Goal: Task Accomplishment & Management: Manage account settings

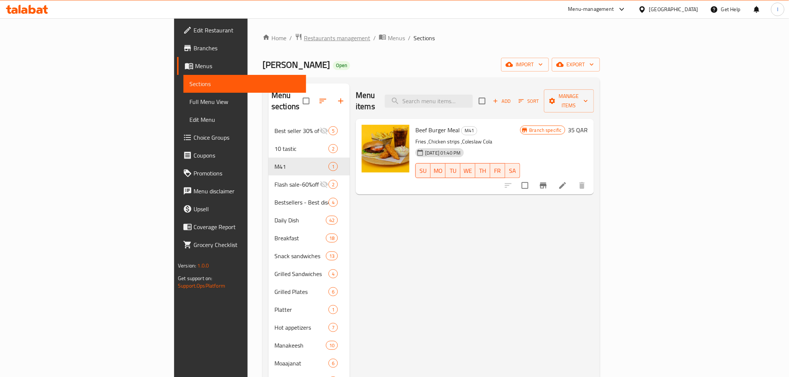
click at [304, 35] on span "Restaurants management" at bounding box center [337, 38] width 66 height 9
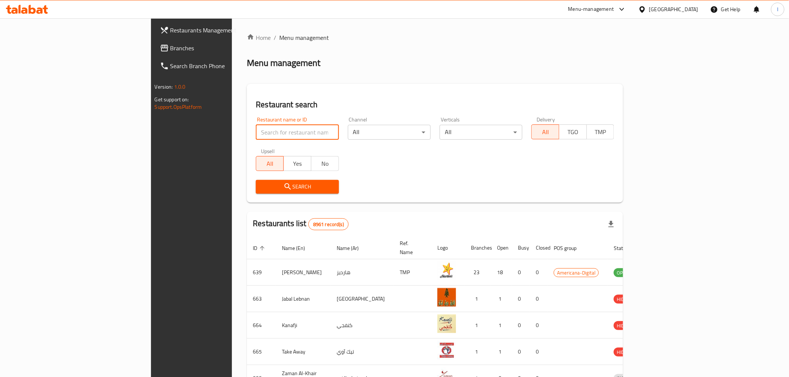
click at [256, 129] on input "search" at bounding box center [297, 132] width 83 height 15
paste input "Alaturca Restaurant"
type input "Alaturca Restaurant"
click at [262, 186] on span "Search" at bounding box center [297, 186] width 71 height 9
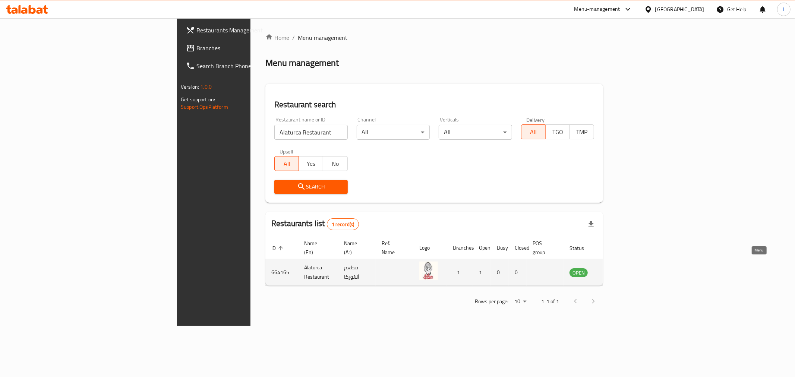
click at [617, 270] on icon "enhanced table" at bounding box center [613, 273] width 8 height 6
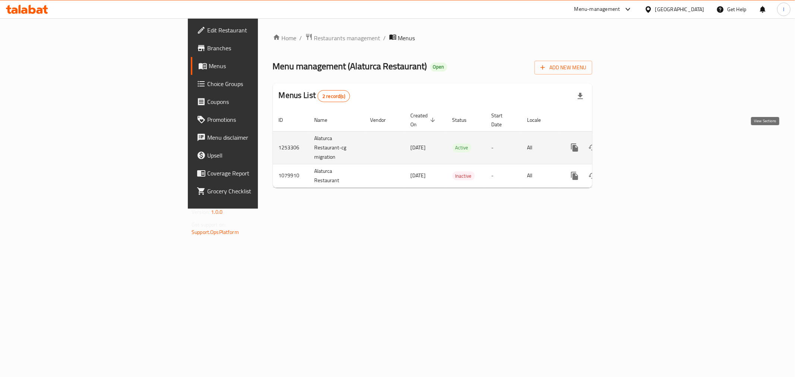
click at [633, 143] on icon "enhanced table" at bounding box center [628, 147] width 9 height 9
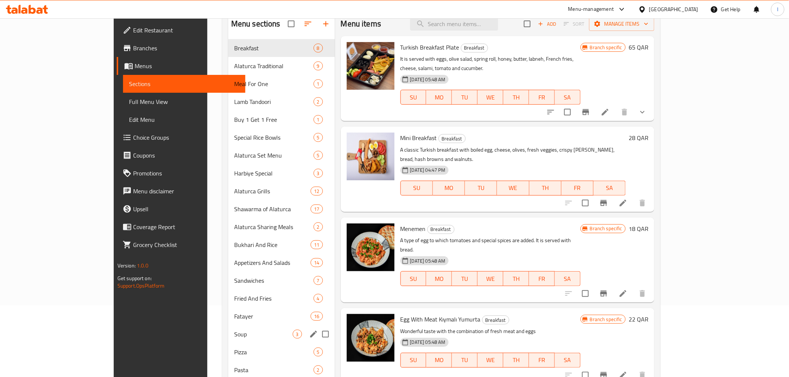
scroll to position [38, 0]
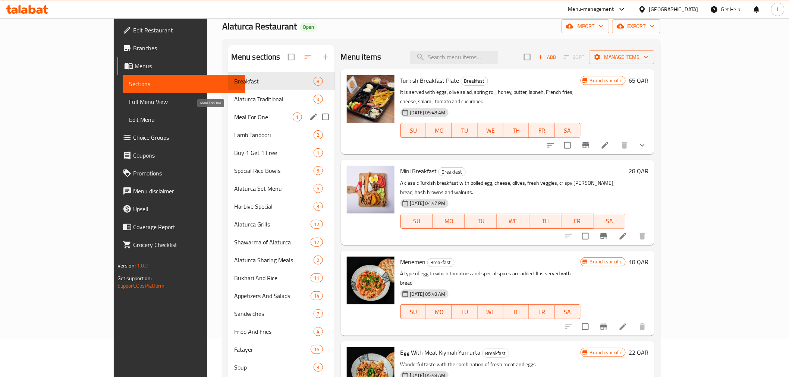
click at [234, 119] on span "Meal For One" at bounding box center [263, 117] width 59 height 9
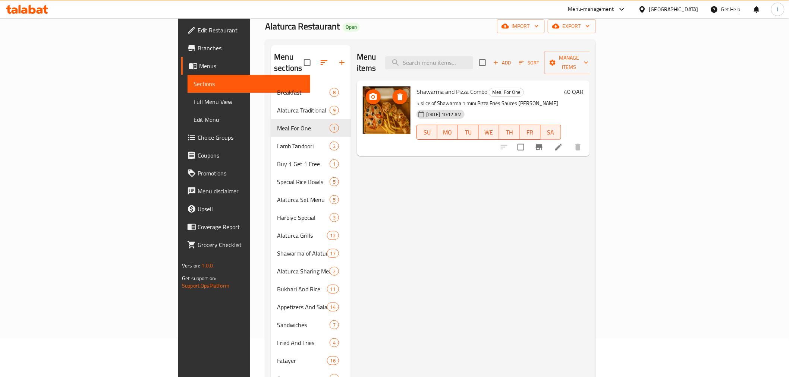
click at [363, 110] on img at bounding box center [387, 110] width 48 height 48
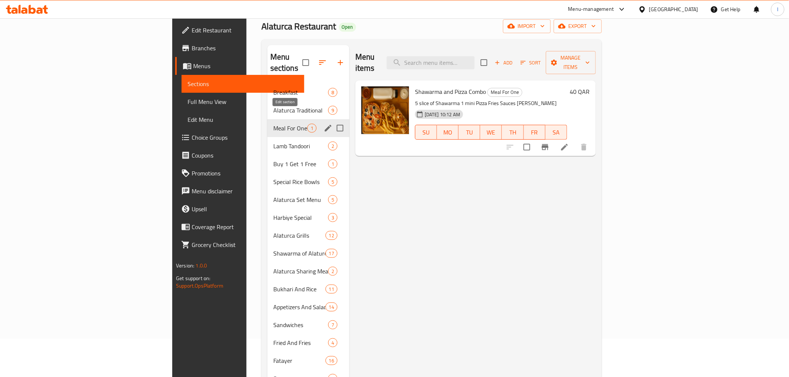
click at [323, 124] on icon "edit" at bounding box center [327, 128] width 9 height 9
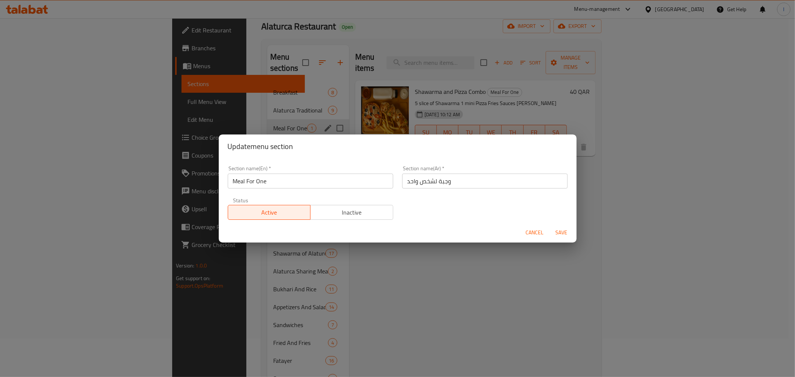
click at [276, 183] on input "Meal For One" at bounding box center [310, 181] width 165 height 15
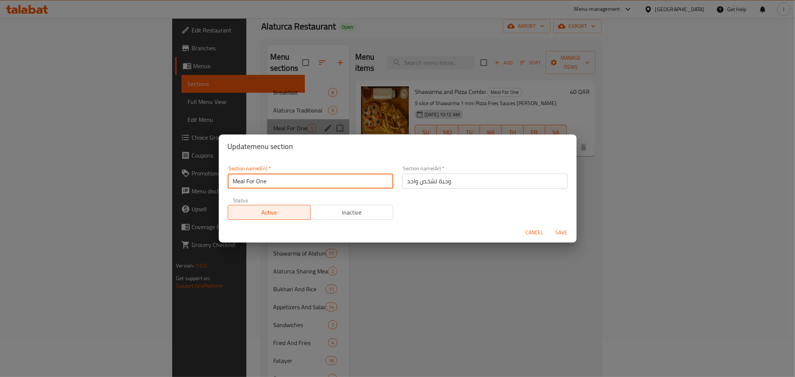
click at [276, 183] on input "Meal For One" at bounding box center [310, 181] width 165 height 15
type input "M41"
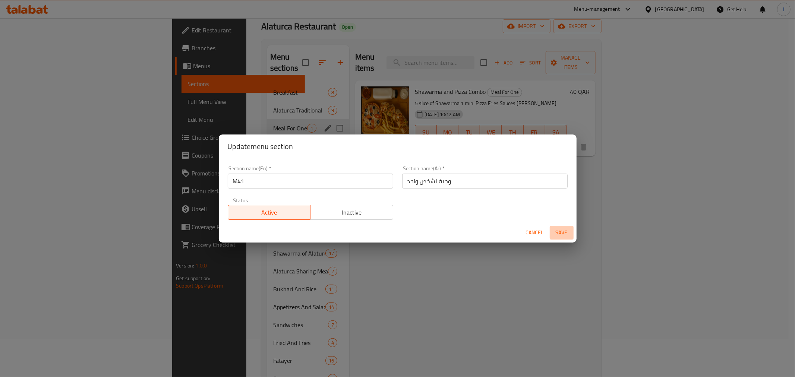
click at [556, 232] on span "Save" at bounding box center [562, 232] width 18 height 9
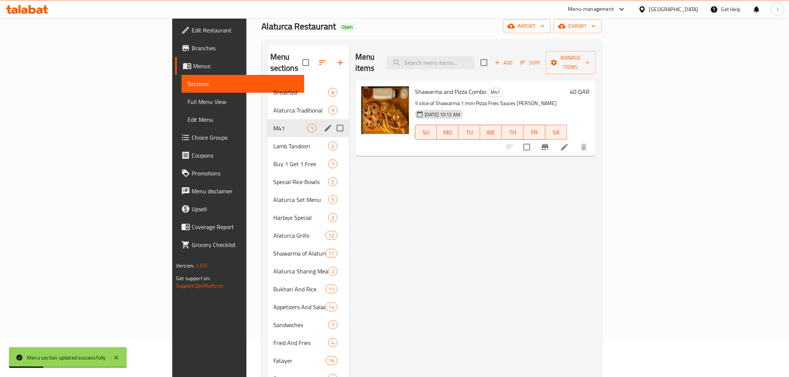
click at [261, 24] on span "Alaturca Restaurant" at bounding box center [298, 26] width 75 height 17
copy span "Alaturca Restaurant"
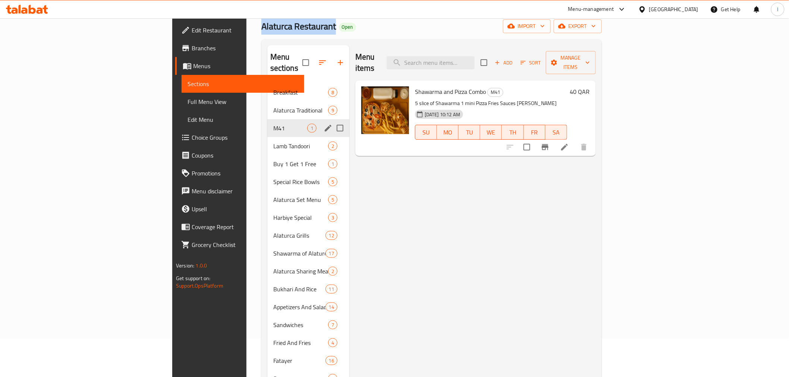
click at [261, 25] on span "Alaturca Restaurant" at bounding box center [298, 26] width 75 height 17
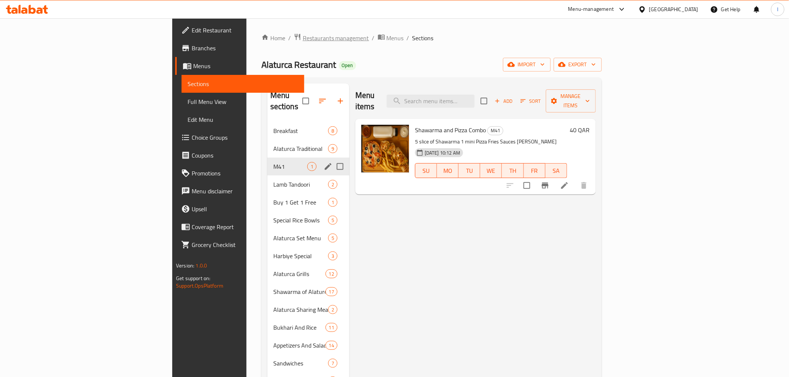
click at [303, 39] on span "Restaurants management" at bounding box center [336, 38] width 66 height 9
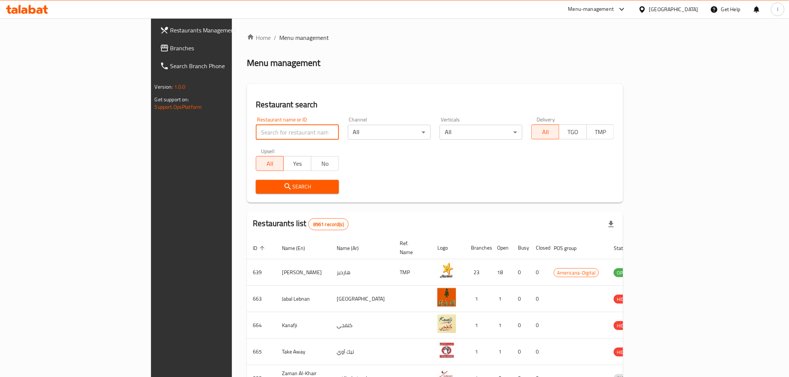
click at [256, 135] on input "search" at bounding box center [297, 132] width 83 height 15
paste input "KARAK SPICY COFFEE"
type input "KARAK SPICY COFFEE"
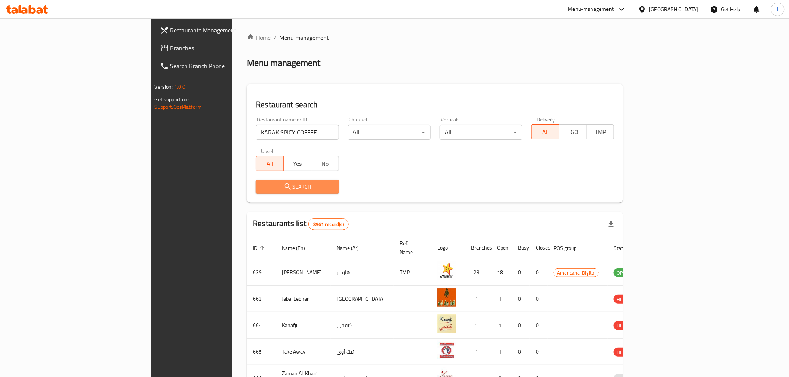
click at [262, 185] on span "Search" at bounding box center [297, 186] width 71 height 9
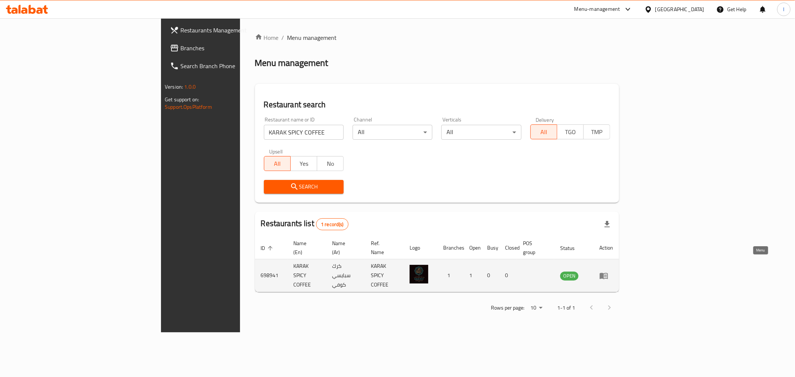
click at [608, 271] on icon "enhanced table" at bounding box center [603, 275] width 9 height 9
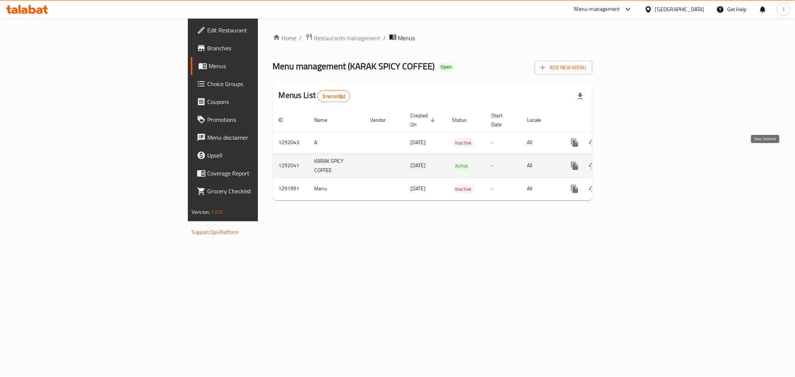
click at [633, 161] on icon "enhanced table" at bounding box center [628, 165] width 9 height 9
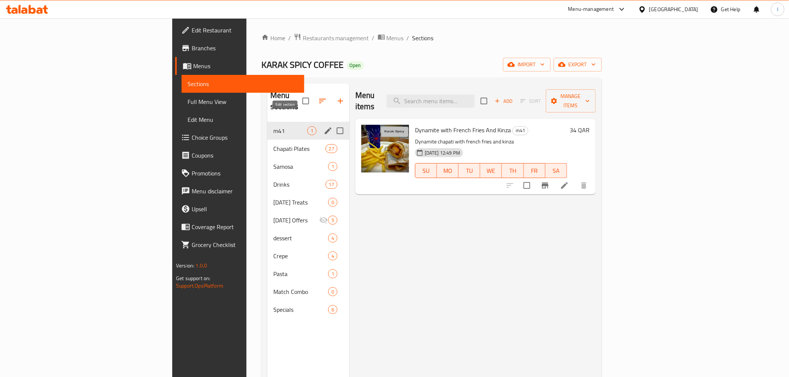
click at [323, 126] on icon "edit" at bounding box center [327, 130] width 9 height 9
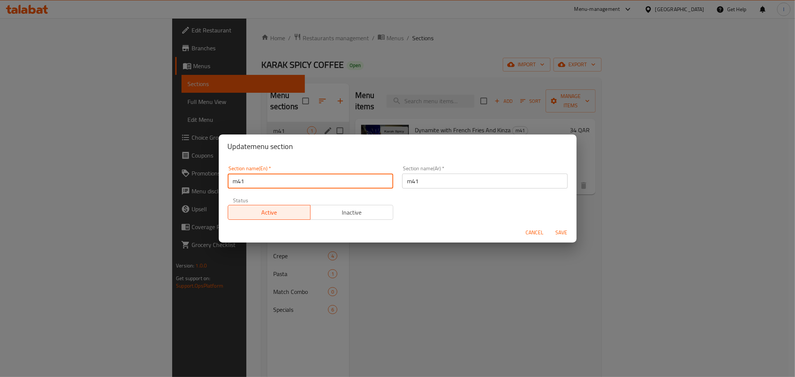
click at [236, 182] on input "m41" at bounding box center [310, 181] width 165 height 15
click at [266, 177] on input "M41" at bounding box center [310, 181] width 165 height 15
type input "M41"
click at [561, 233] on span "Save" at bounding box center [562, 232] width 18 height 9
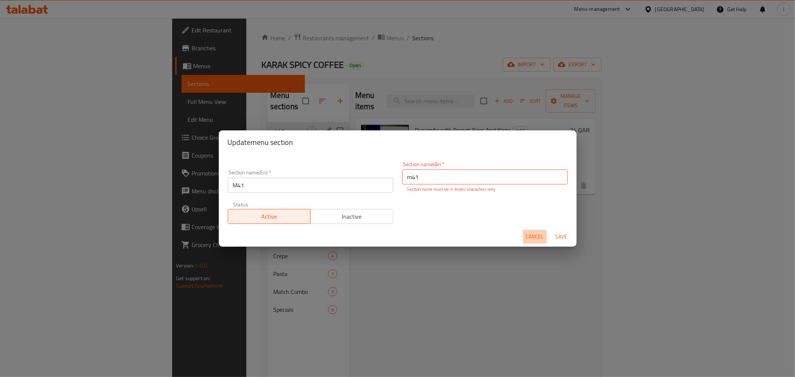
click at [532, 235] on span "Cancel" at bounding box center [535, 236] width 18 height 9
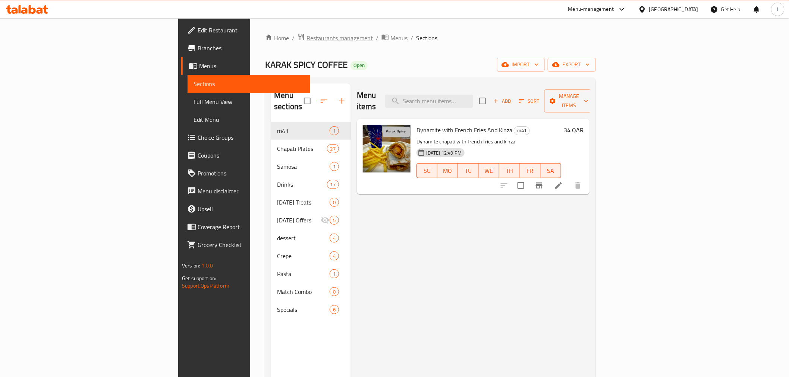
click at [306, 38] on span "Restaurants management" at bounding box center [339, 38] width 66 height 9
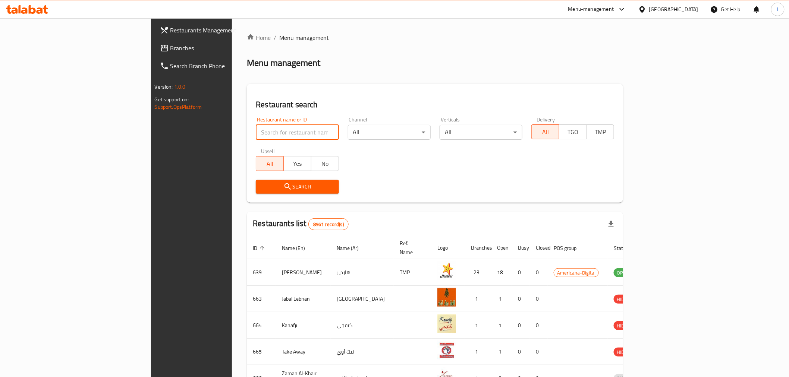
click at [256, 129] on input "search" at bounding box center [297, 132] width 83 height 15
paste input "620323"
type input "620323"
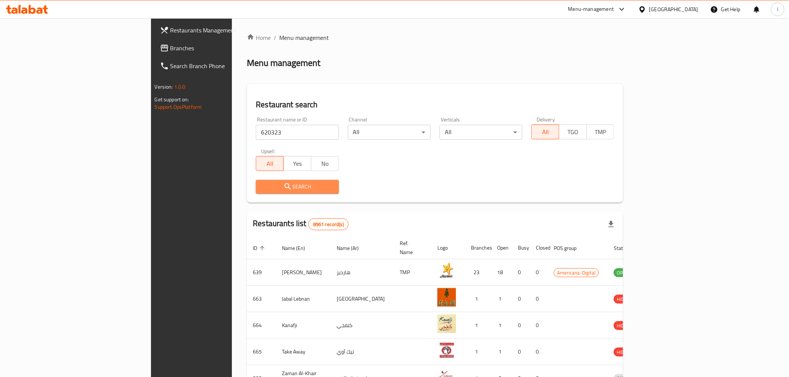
click at [256, 192] on button "Search" at bounding box center [297, 187] width 83 height 14
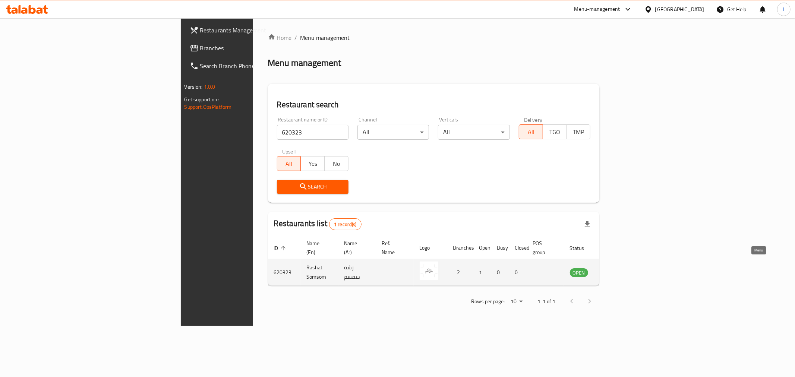
click at [618, 270] on icon "enhanced table" at bounding box center [613, 273] width 8 height 6
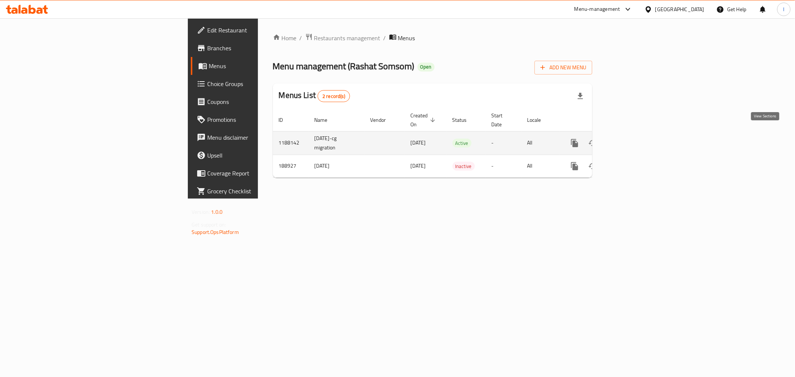
click at [633, 139] on icon "enhanced table" at bounding box center [628, 143] width 9 height 9
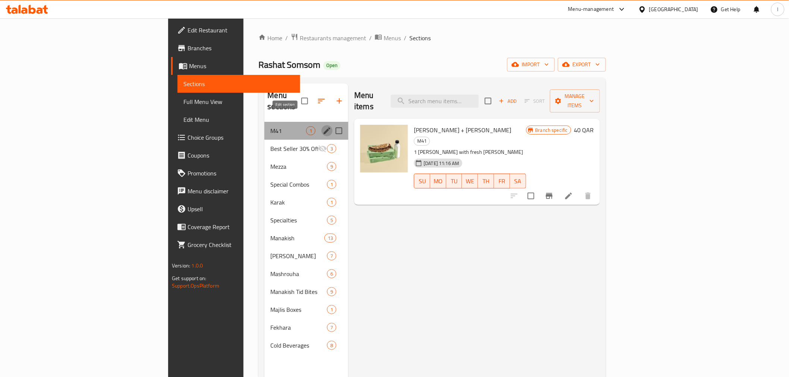
click at [322, 126] on icon "edit" at bounding box center [326, 130] width 9 height 9
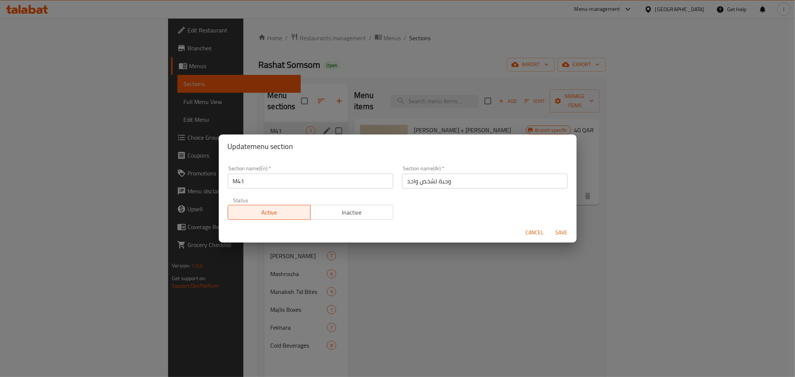
click at [464, 183] on input "وجبة لشخص واحد" at bounding box center [484, 181] width 165 height 15
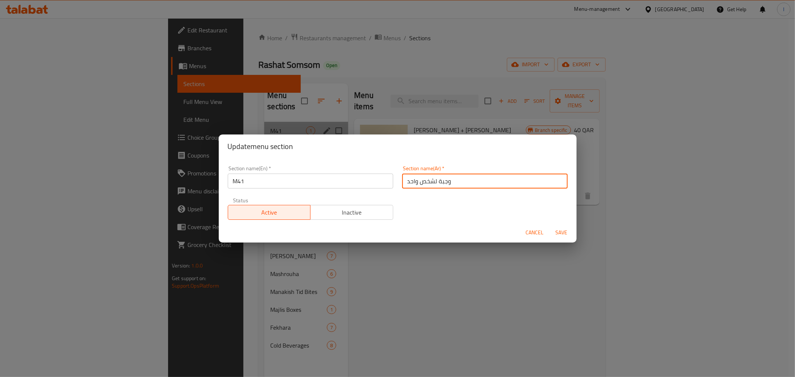
click at [463, 183] on input "وجبة لشخص واحد" at bounding box center [484, 181] width 165 height 15
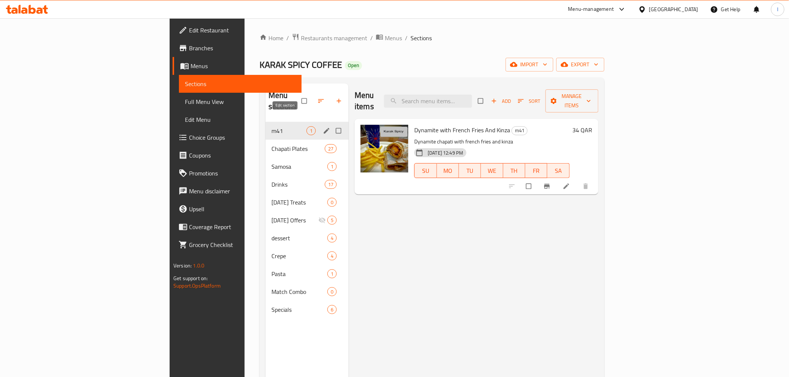
click at [324, 128] on icon "edit" at bounding box center [327, 131] width 6 height 6
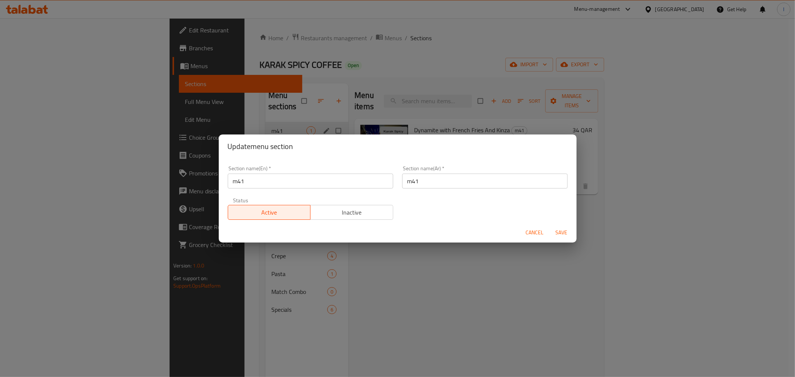
click at [495, 182] on input "m41" at bounding box center [484, 181] width 165 height 15
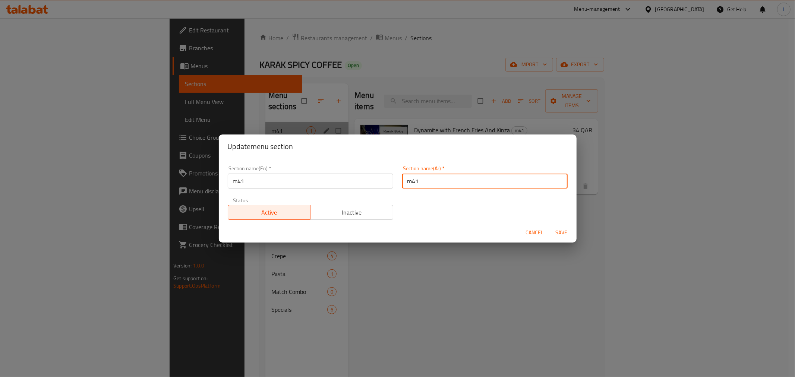
click at [495, 182] on input "m41" at bounding box center [484, 181] width 165 height 15
paste input "وجبة لشخص واحد"
type input "وجبة لشخص واحد"
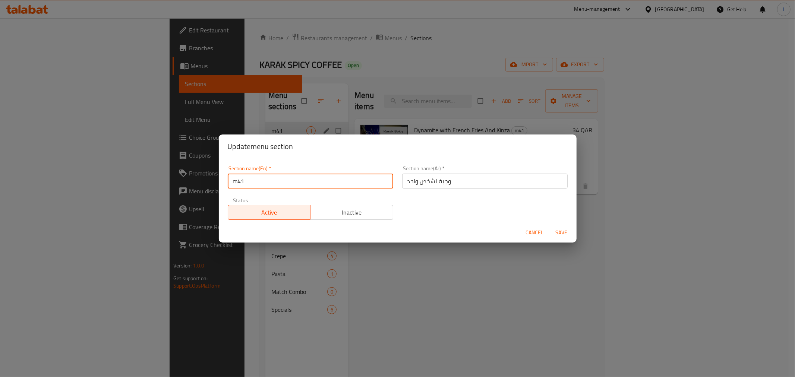
click at [310, 185] on input "m41" at bounding box center [310, 181] width 165 height 15
drag, startPoint x: 310, startPoint y: 185, endPoint x: 298, endPoint y: 183, distance: 11.8
click at [310, 185] on input "m41" at bounding box center [310, 181] width 165 height 15
click at [236, 181] on input "m41" at bounding box center [310, 181] width 165 height 15
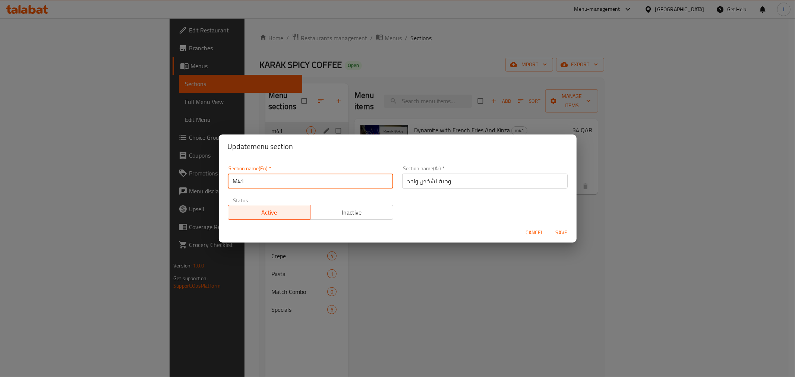
type input "M41"
click at [561, 232] on span "Save" at bounding box center [562, 232] width 18 height 9
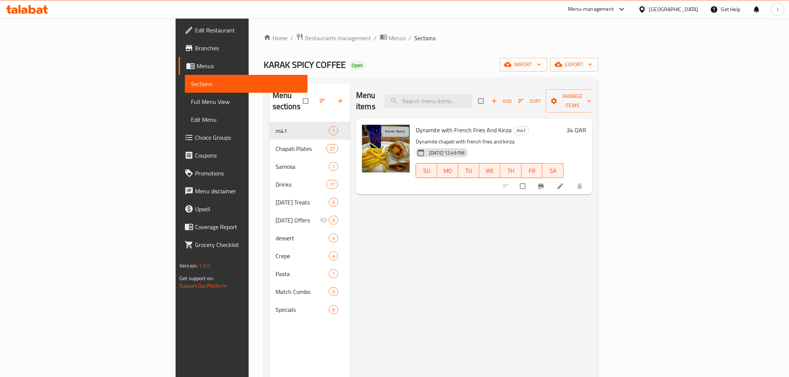
click at [263, 65] on span "KARAK SPICY COFFEE" at bounding box center [304, 64] width 82 height 17
click at [263, 60] on span "KARAK SPICY COFFEE" at bounding box center [304, 64] width 82 height 17
click at [263, 66] on span "KARAK SPICY COFFEE" at bounding box center [304, 64] width 82 height 17
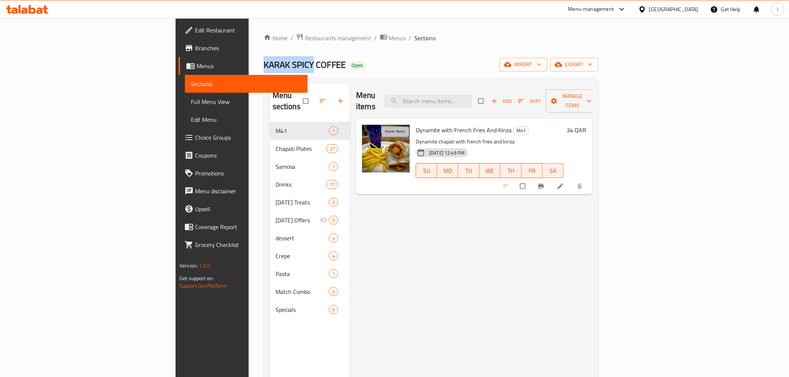
drag, startPoint x: 198, startPoint y: 66, endPoint x: 152, endPoint y: 63, distance: 45.9
click at [263, 65] on span "KARAK SPICY COFFEE" at bounding box center [304, 64] width 82 height 17
copy span "KARAK SPICY"
click at [407, 42] on ol "Home / Restaurants management / Menus / Sections" at bounding box center [430, 38] width 335 height 10
drag, startPoint x: 195, startPoint y: 65, endPoint x: 133, endPoint y: 63, distance: 61.9
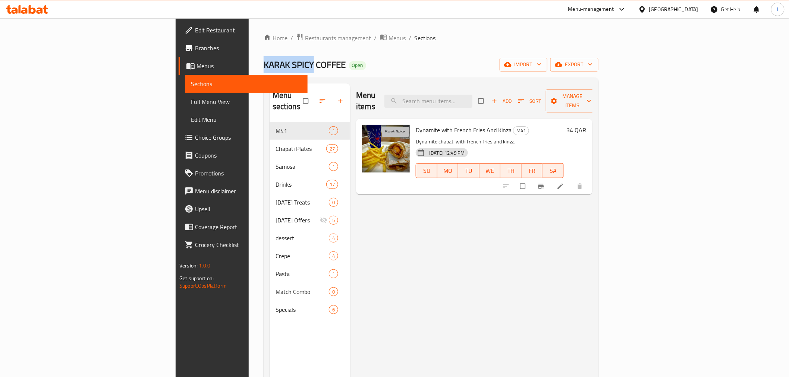
click at [249, 63] on div "Home / Restaurants management / Menus / Sections KARAK SPICY COFFEE Open import…" at bounding box center [431, 249] width 364 height 463
copy span "KARAK SPICY"
